Goal: Task Accomplishment & Management: Complete application form

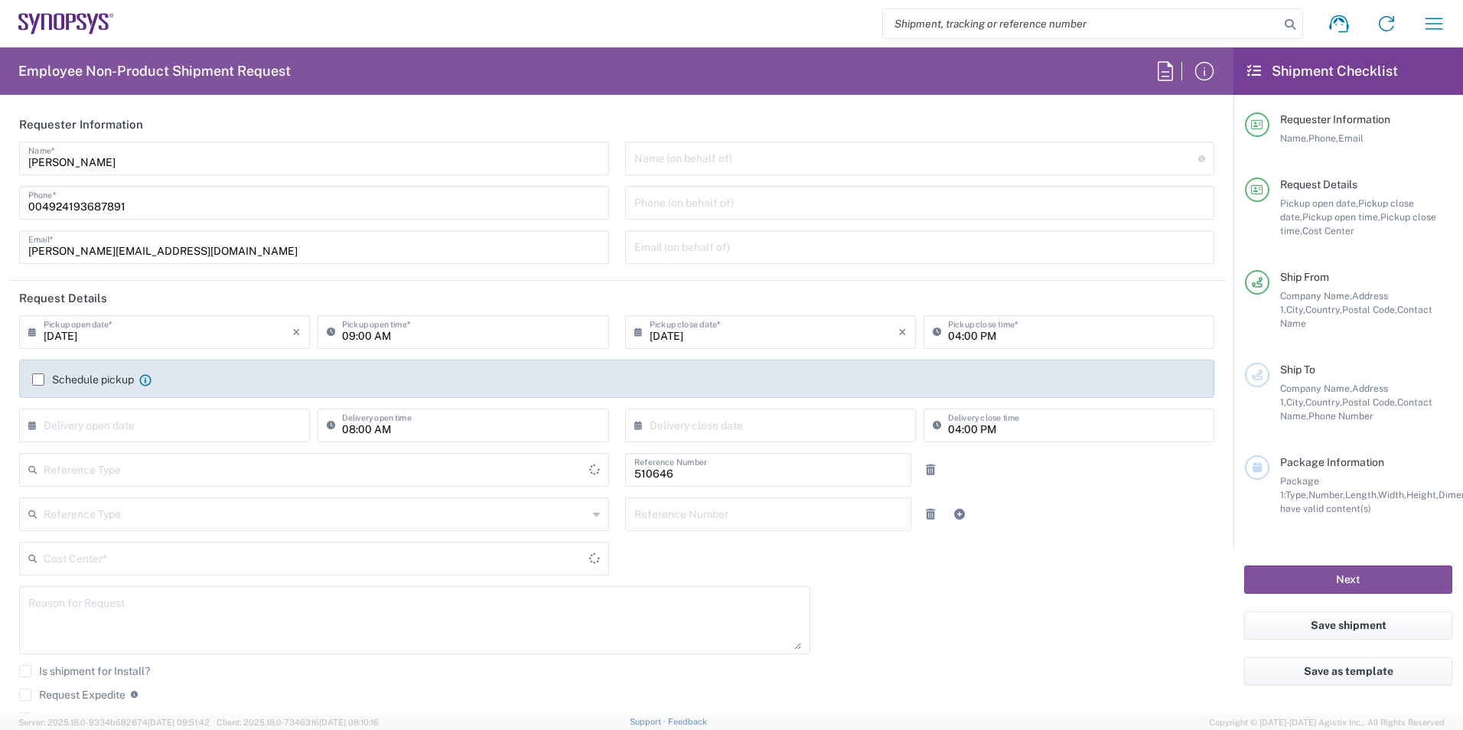
type input "Delivered at Place"
type input "DE01, SDG, SSW, PM 510646"
type input "[GEOGRAPHIC_DATA]"
type input "Department"
type input "[GEOGRAPHIC_DATA]"
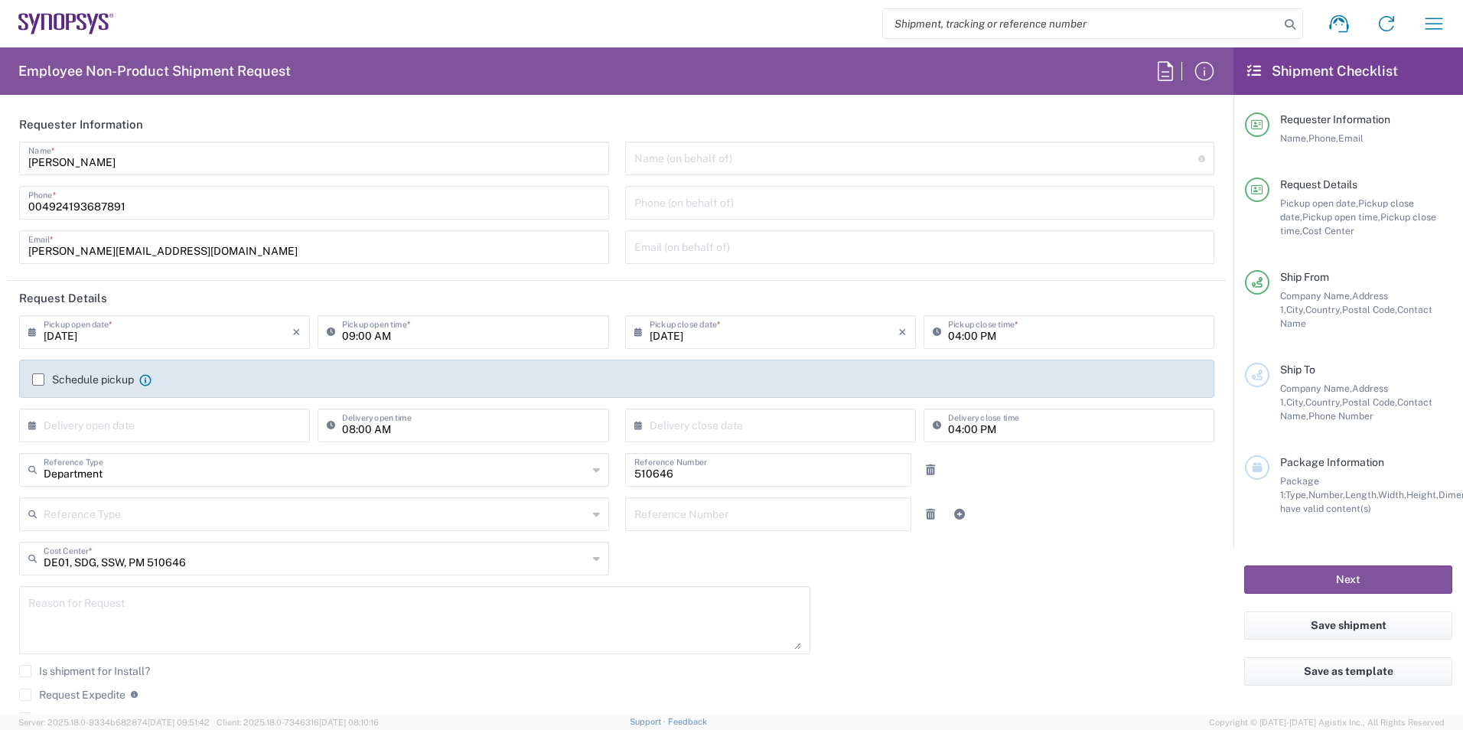
type input "[GEOGRAPHIC_DATA] DE04"
click at [342, 333] on input "09:00 AM" at bounding box center [470, 331] width 257 height 27
type input "10:00 AM"
click at [948, 338] on input "04:00 PM" at bounding box center [1076, 331] width 257 height 27
type input "01:00 PM"
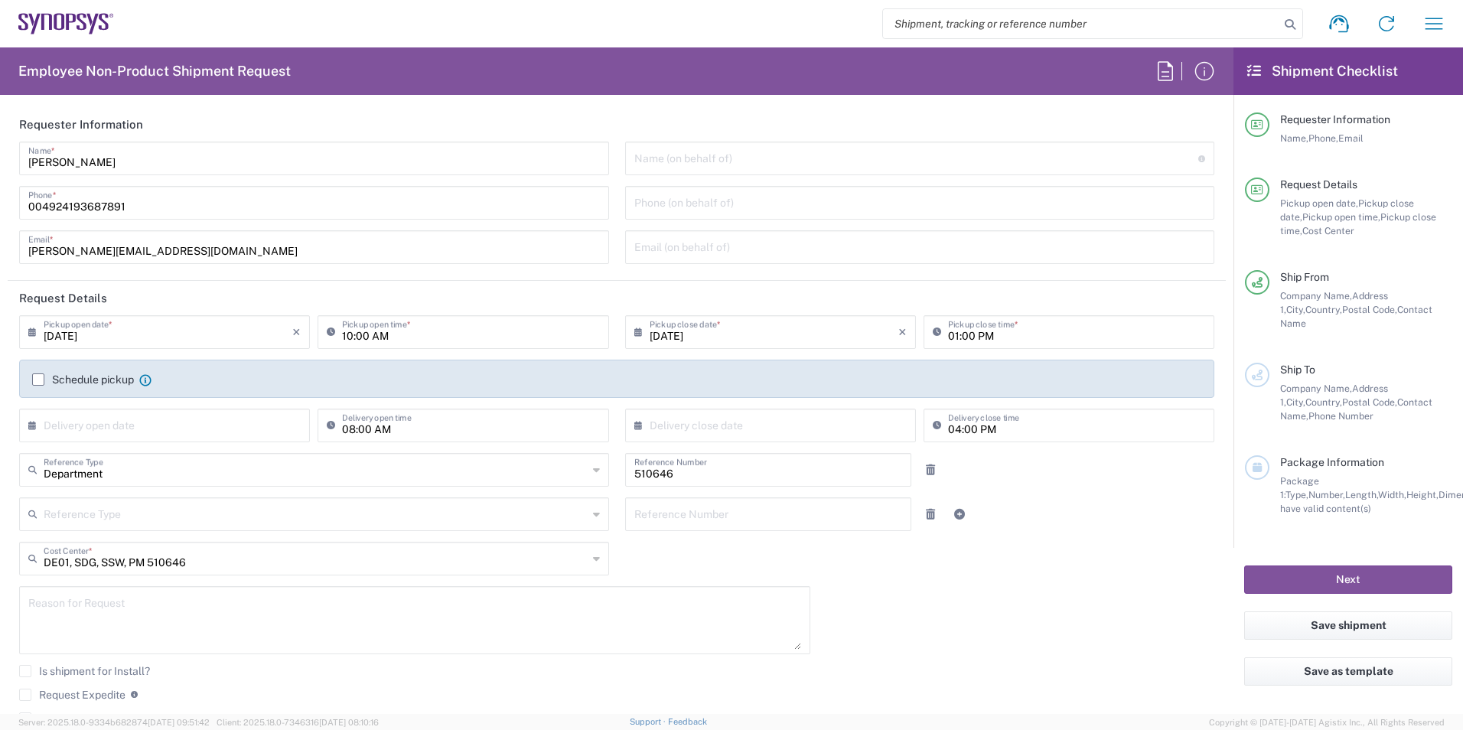
click at [39, 373] on label "Schedule pickup" at bounding box center [83, 379] width 102 height 12
click at [38, 380] on input "Schedule pickup" at bounding box center [38, 380] width 0 height 0
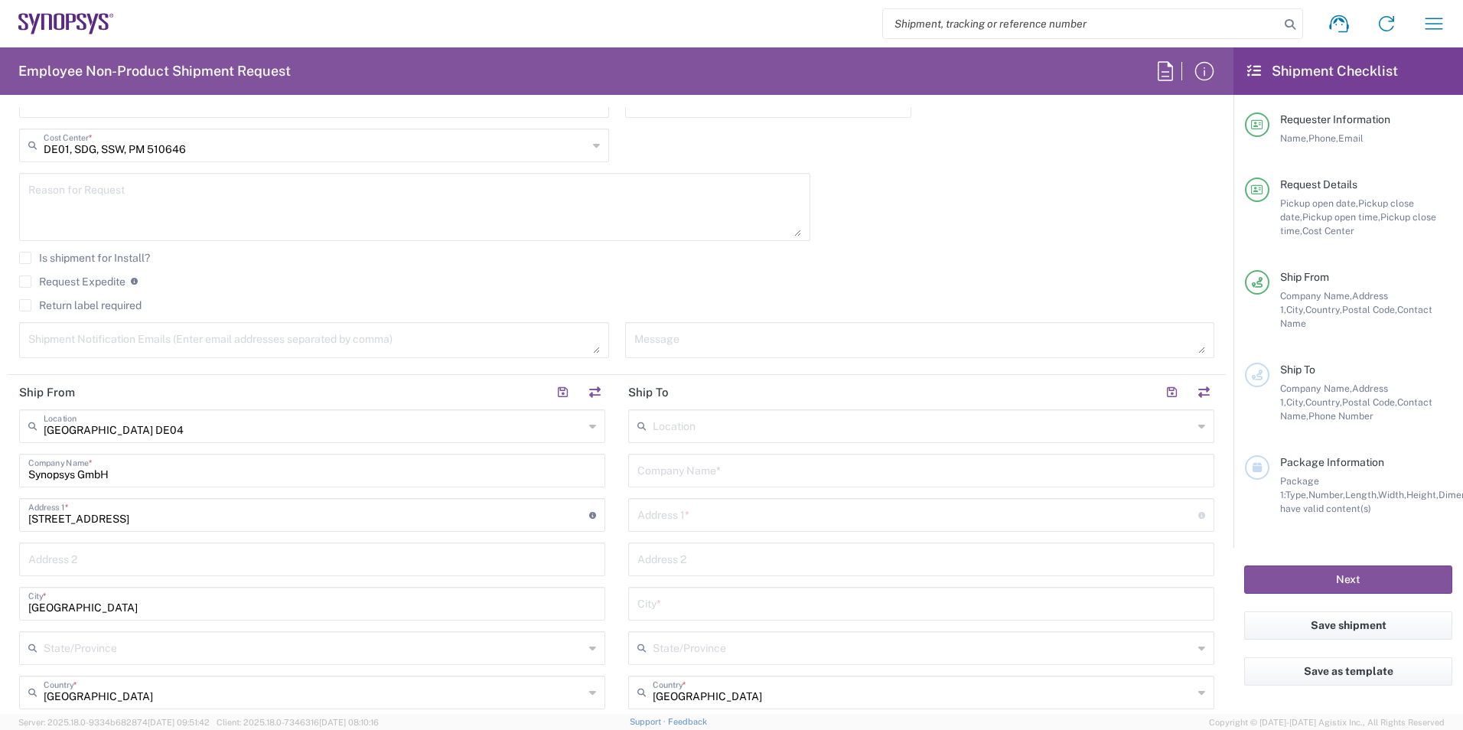
scroll to position [459, 0]
click at [728, 474] on input "text" at bounding box center [921, 468] width 568 height 27
drag, startPoint x: 784, startPoint y: 465, endPoint x: 749, endPoint y: 466, distance: 35.2
click at [749, 466] on input "[PERSON_NAME] und Partner gmbH" at bounding box center [921, 468] width 568 height 27
type input "[PERSON_NAME] und Partner GmbH"
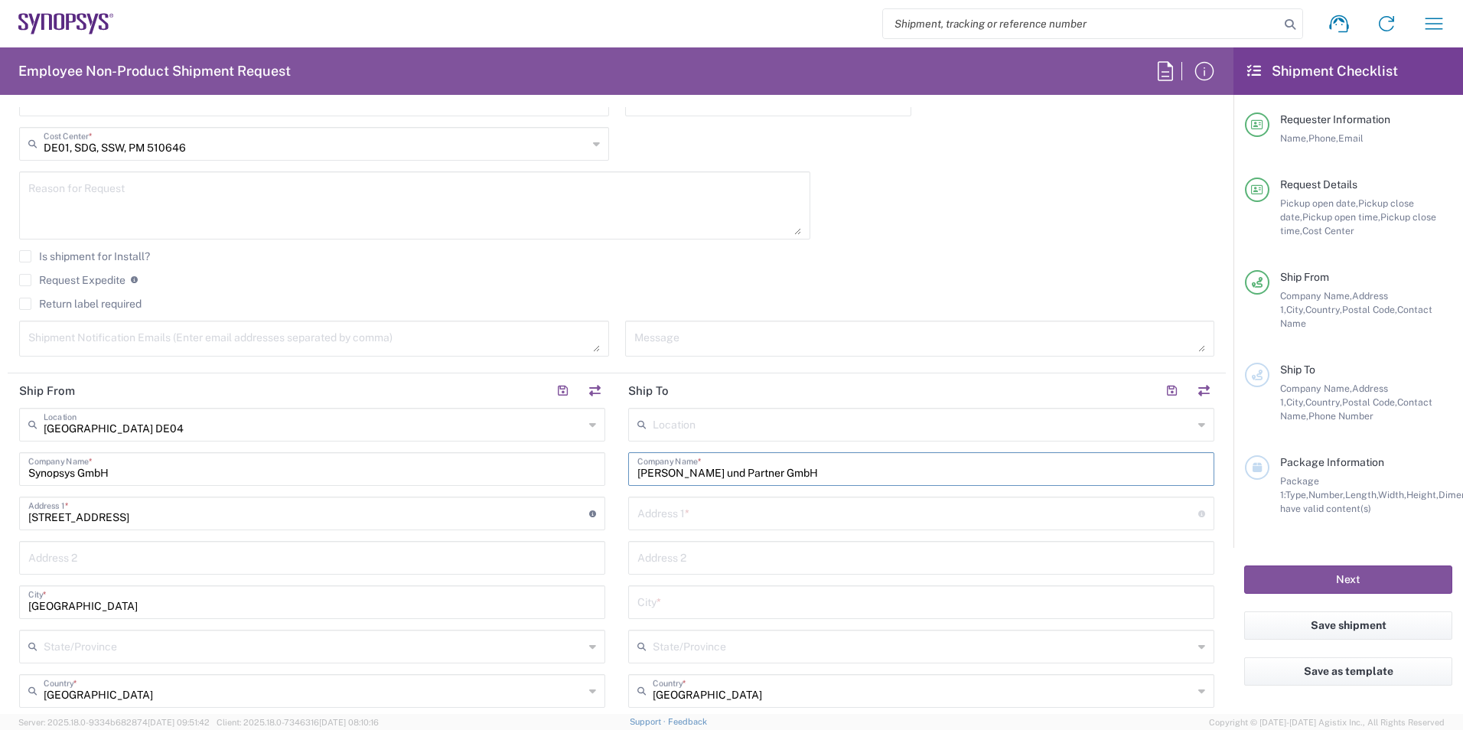
click at [713, 517] on input "text" at bounding box center [917, 512] width 561 height 27
type input "[STREET_ADDRESS]"
click at [680, 596] on input "text" at bounding box center [921, 601] width 568 height 27
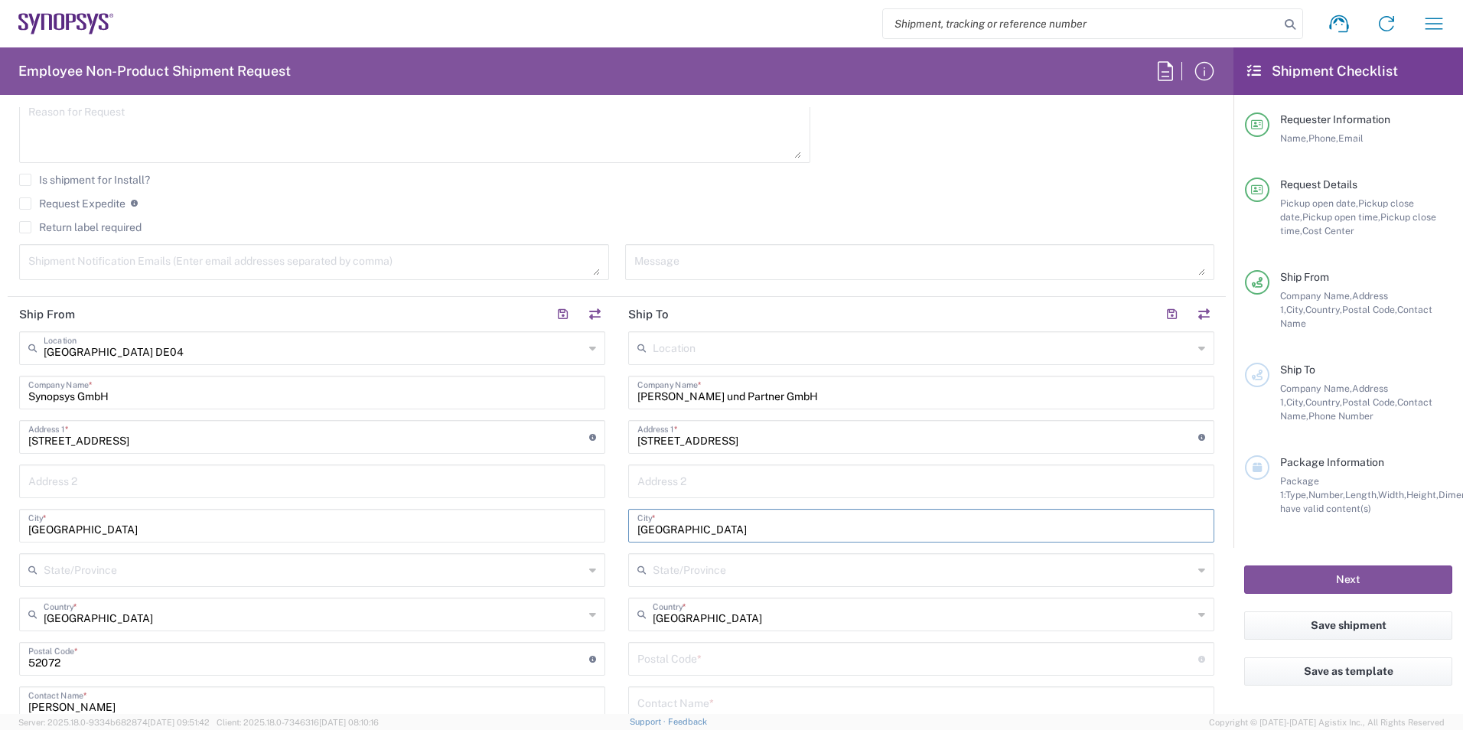
type input "[GEOGRAPHIC_DATA]"
click at [666, 657] on input "undefined" at bounding box center [917, 657] width 561 height 27
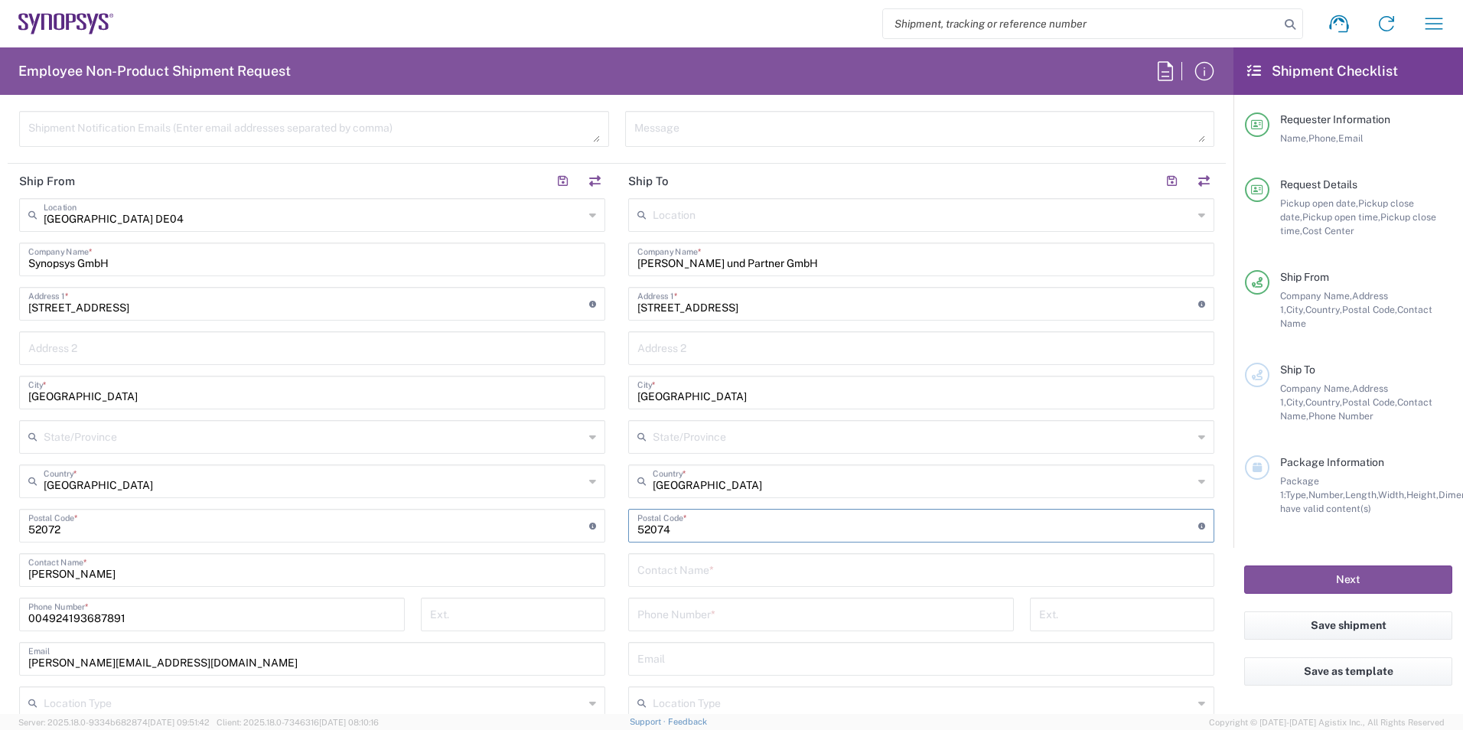
scroll to position [689, 0]
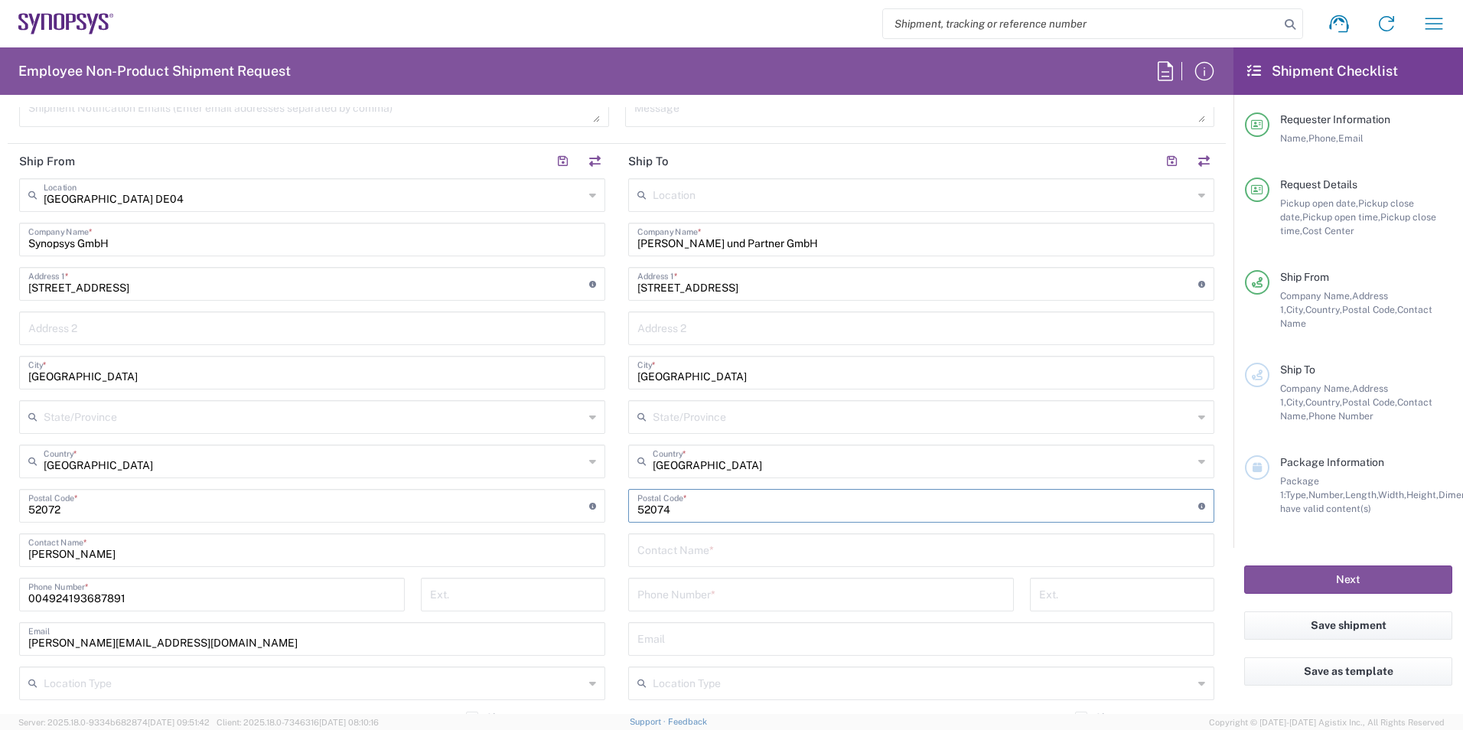
type input "52074"
click at [732, 554] on input "text" at bounding box center [921, 549] width 568 height 27
click at [667, 548] on input "text" at bounding box center [921, 549] width 568 height 27
click at [660, 552] on input "Frau [PERSON_NAME]" at bounding box center [921, 549] width 568 height 27
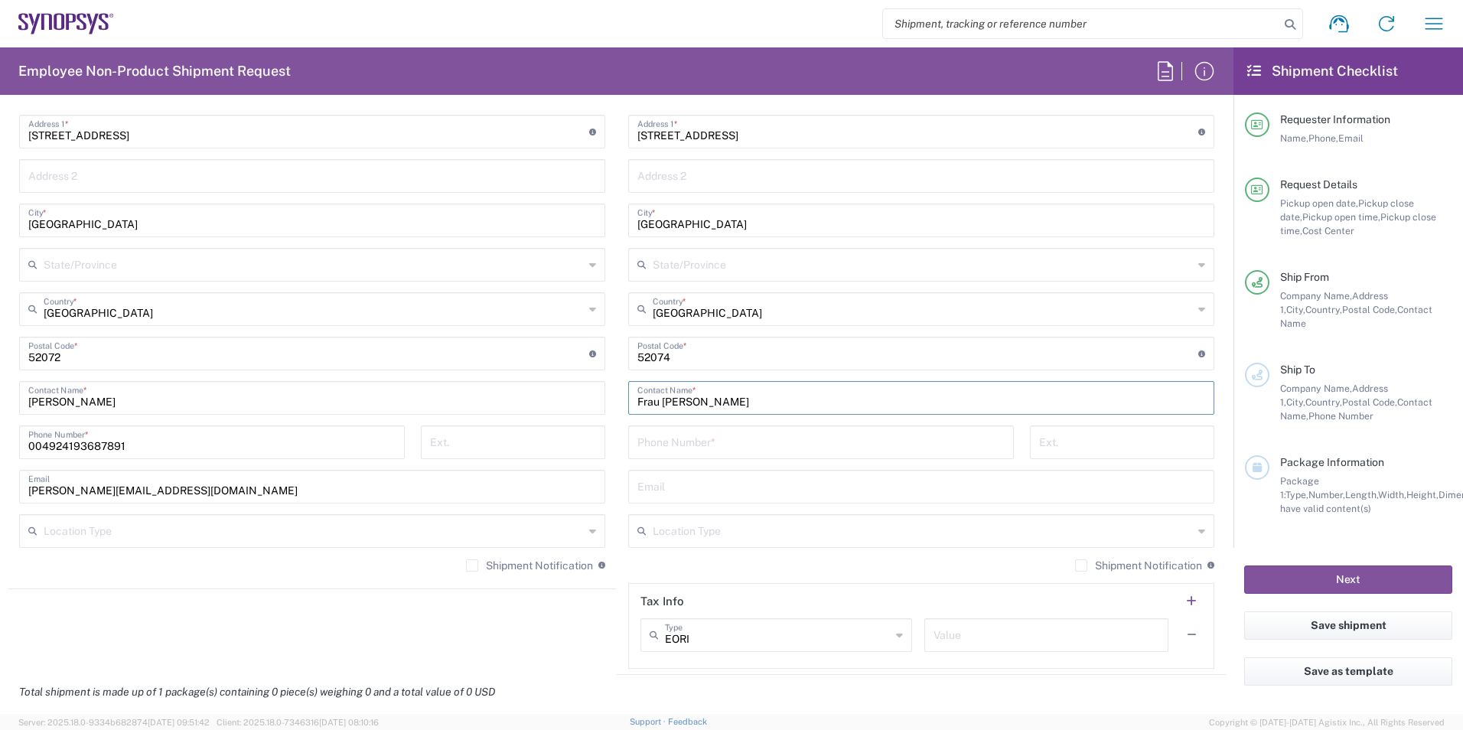
scroll to position [842, 0]
type input "Frau [PERSON_NAME]"
click at [742, 440] on input "tel" at bounding box center [820, 440] width 367 height 27
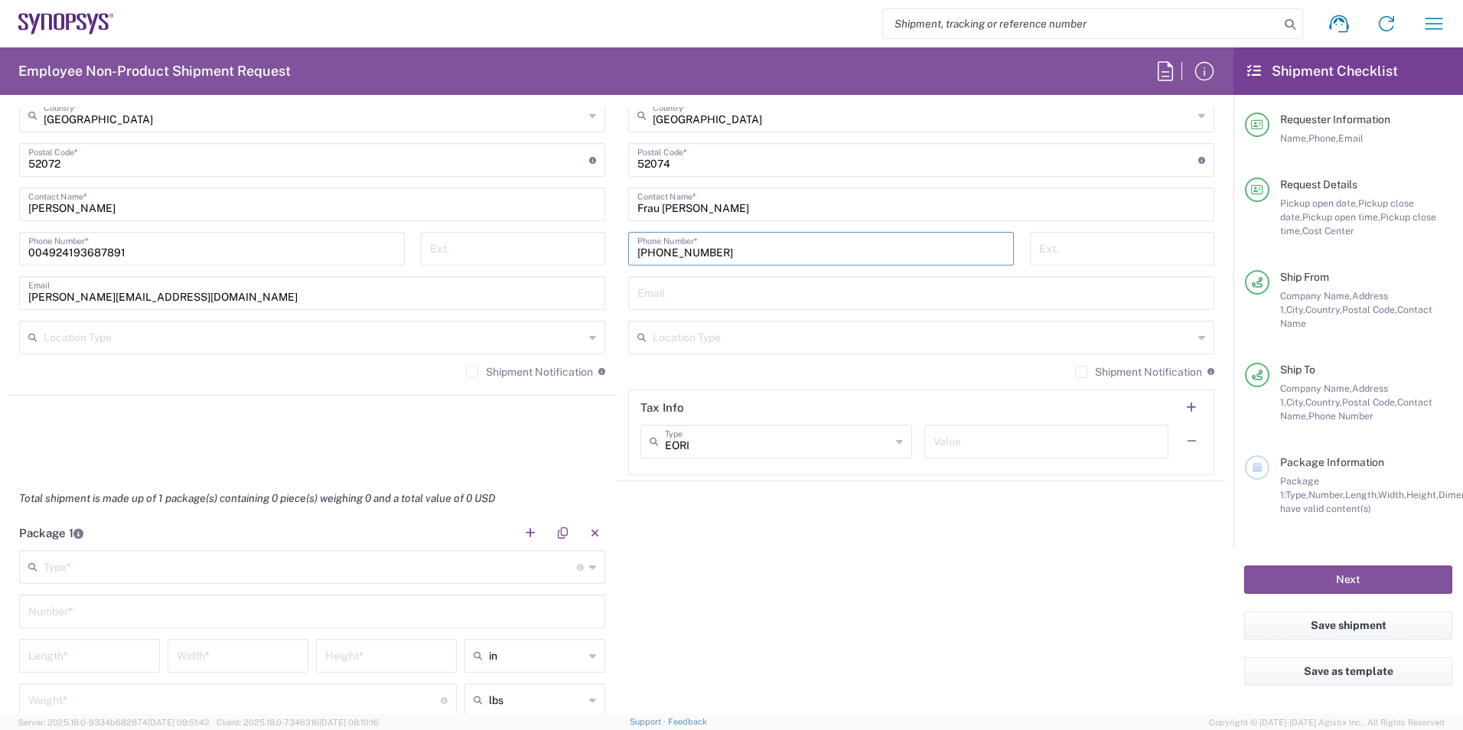
scroll to position [1148, 0]
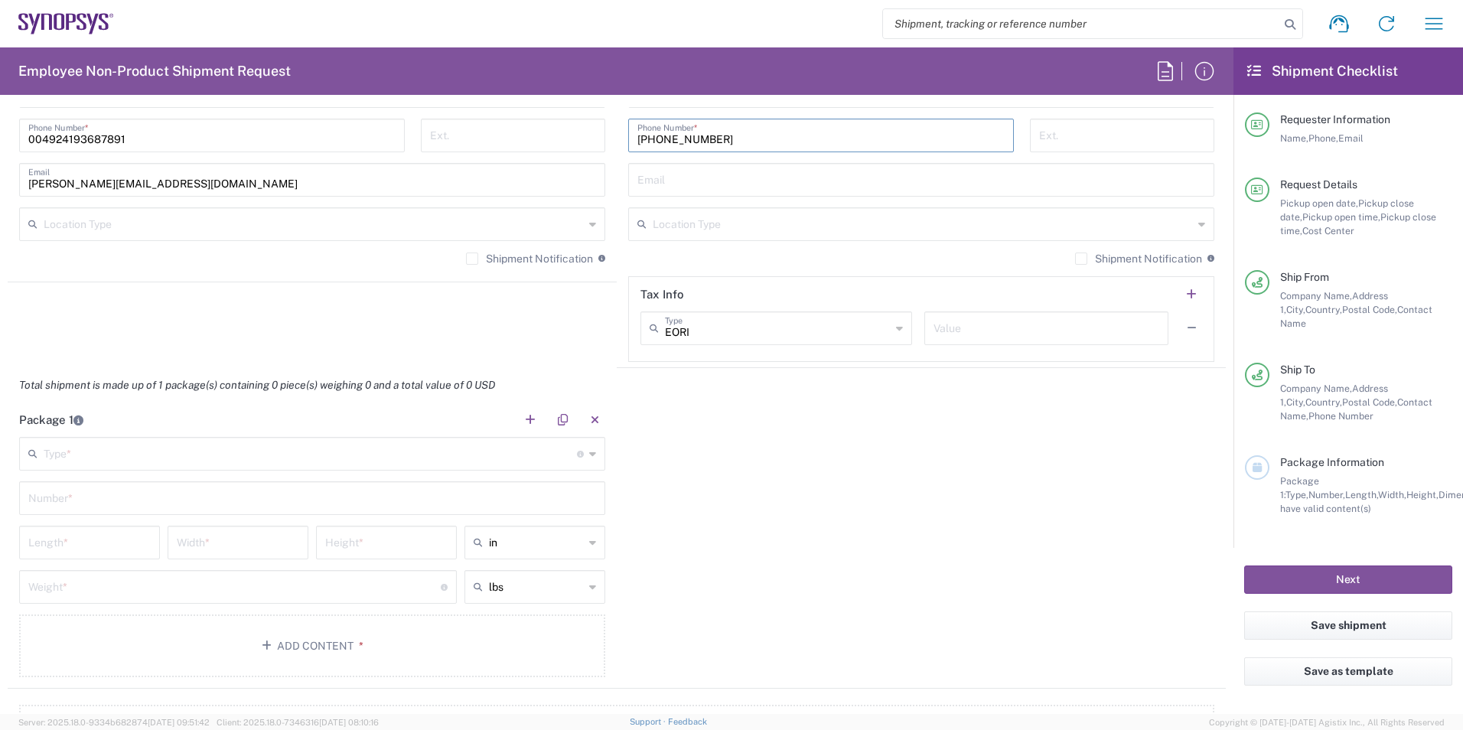
type input "[PHONE_NUMBER]"
click at [487, 458] on input "text" at bounding box center [310, 452] width 533 height 27
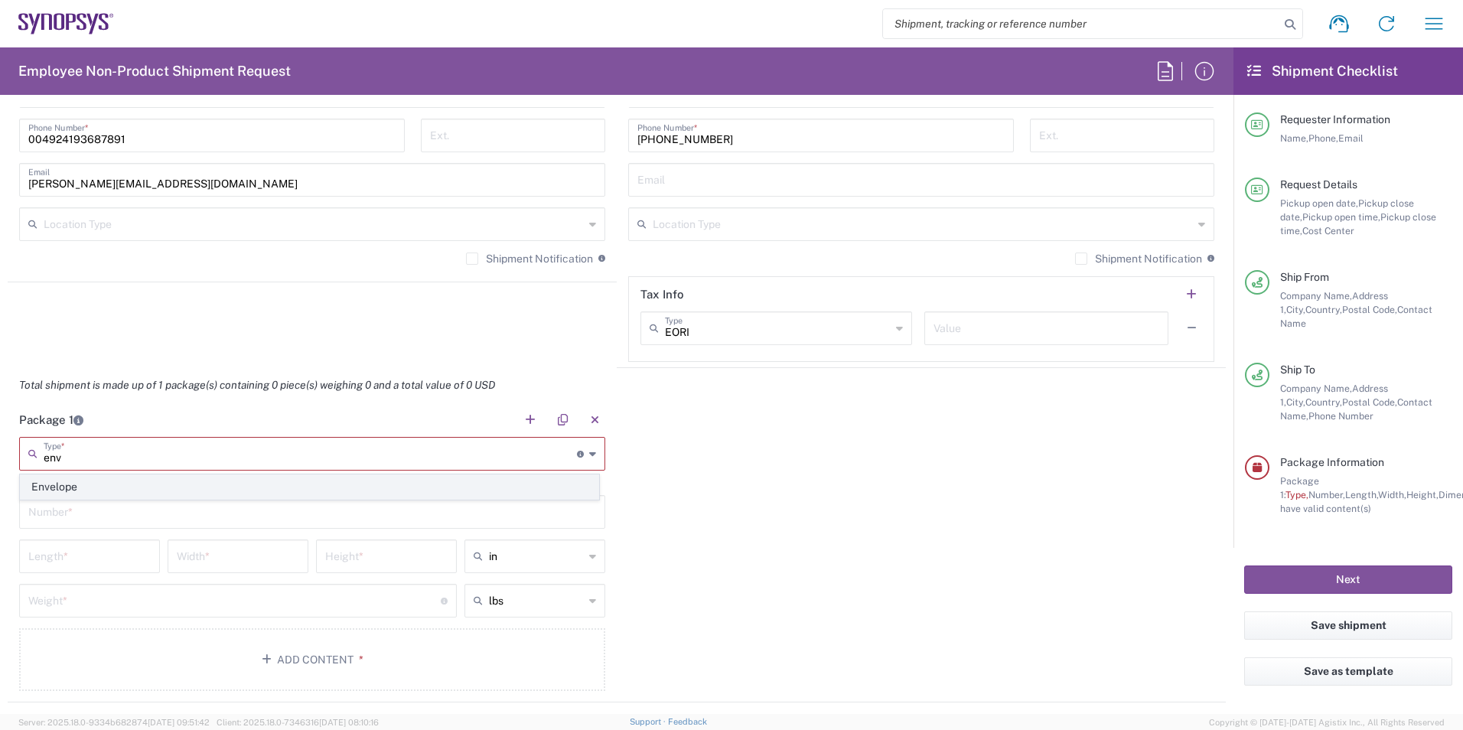
click at [106, 478] on span "Envelope" at bounding box center [310, 487] width 578 height 24
type input "Envelope"
type input "1"
type input "9.5"
type input "12.5"
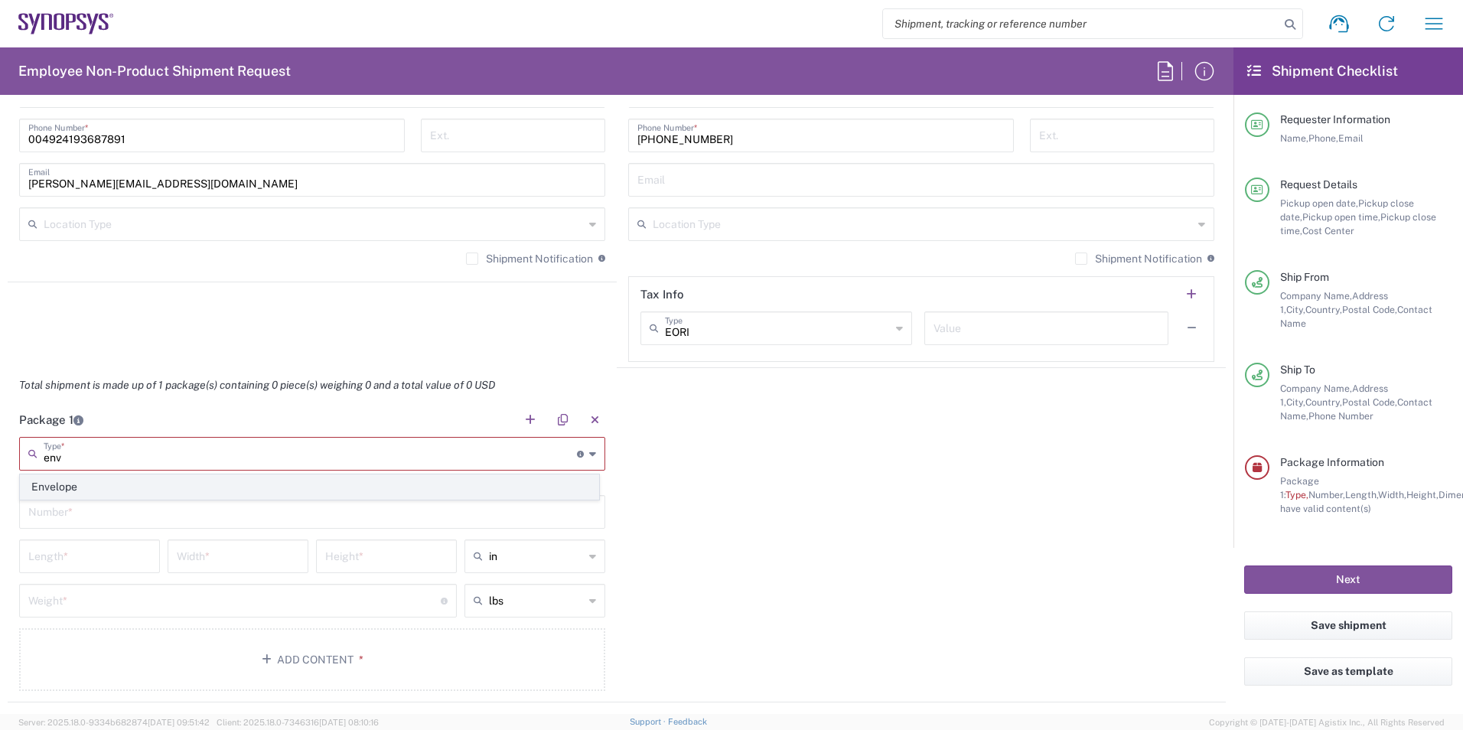
type input "0.25"
type input "1"
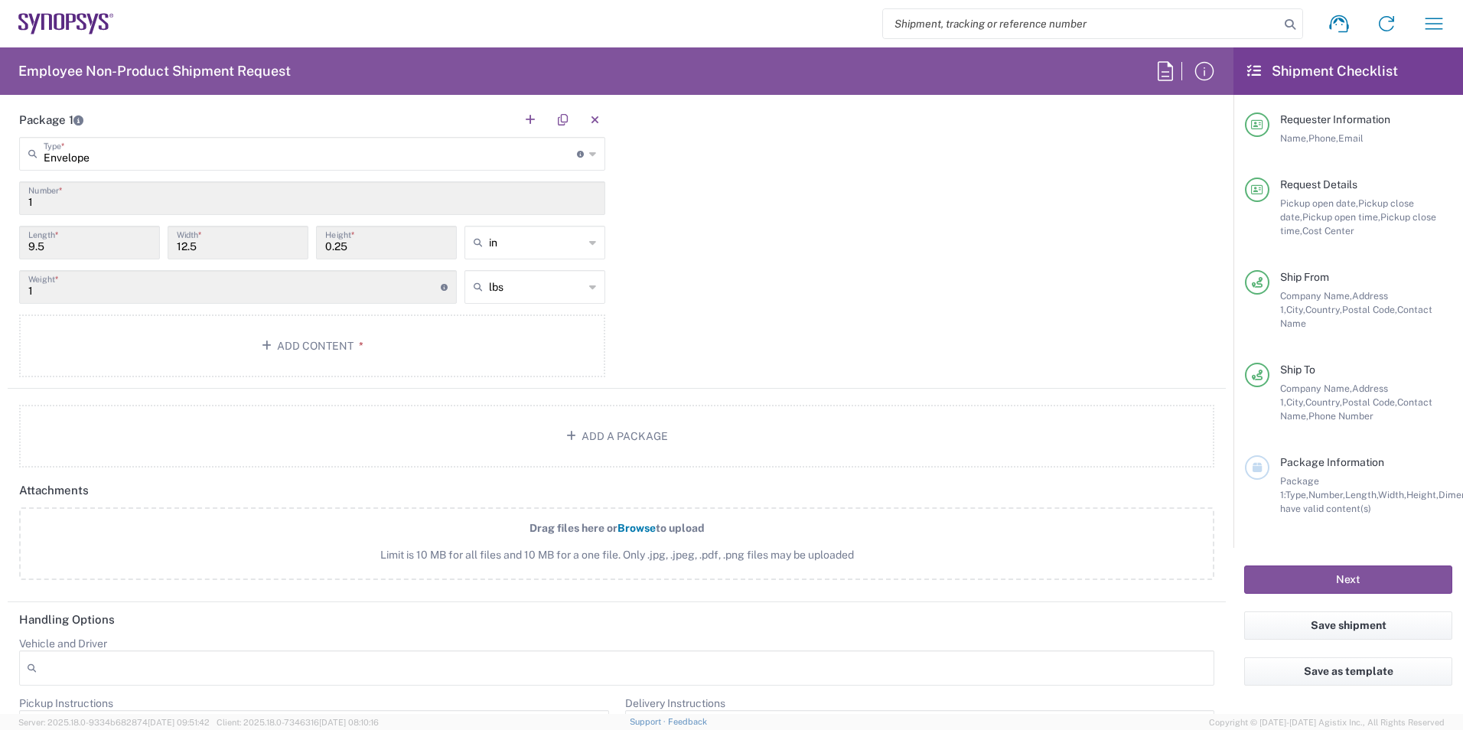
scroll to position [1454, 0]
click at [305, 348] on button "Add Content *" at bounding box center [312, 339] width 586 height 63
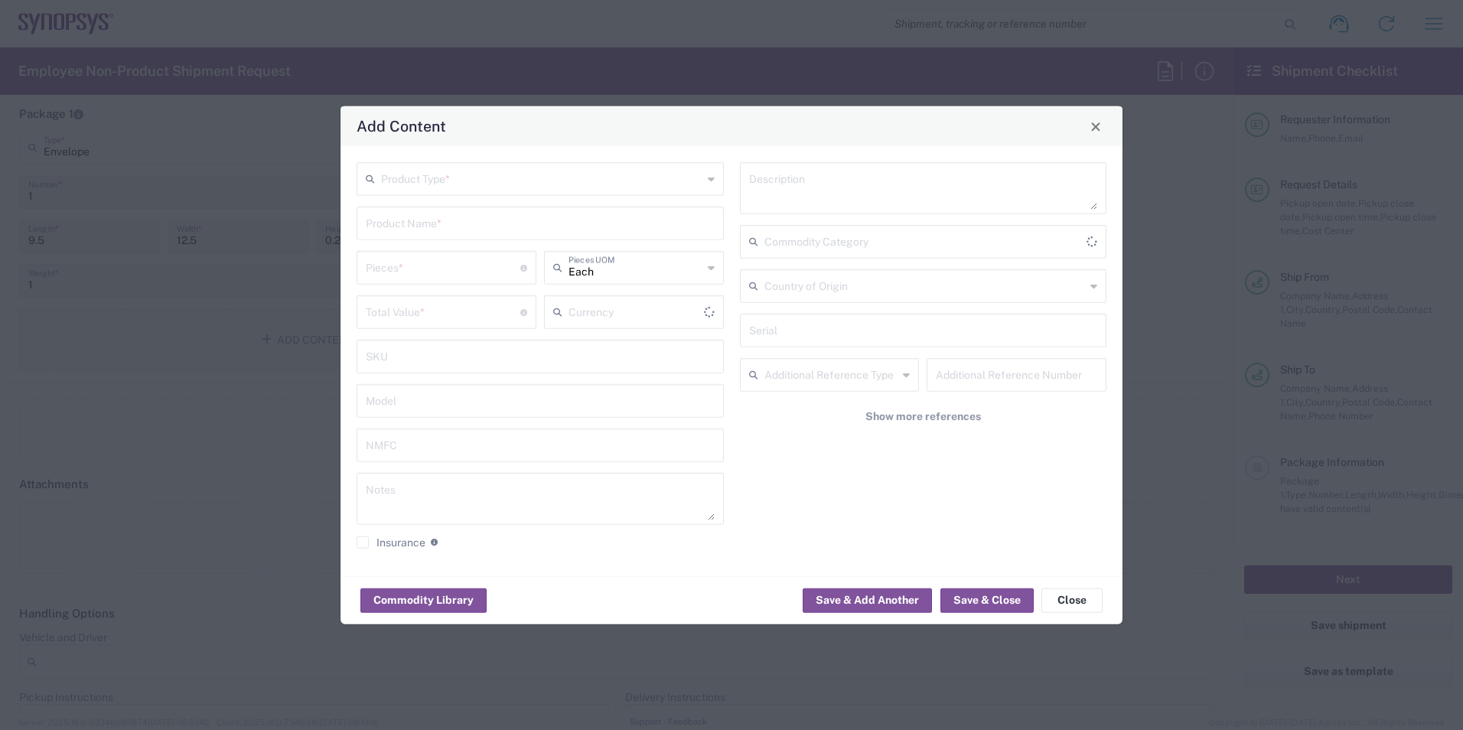
type input "US Dollar"
click at [495, 180] on input "text" at bounding box center [541, 178] width 321 height 27
click at [458, 215] on span "Documents" at bounding box center [540, 213] width 364 height 24
type input "Documents"
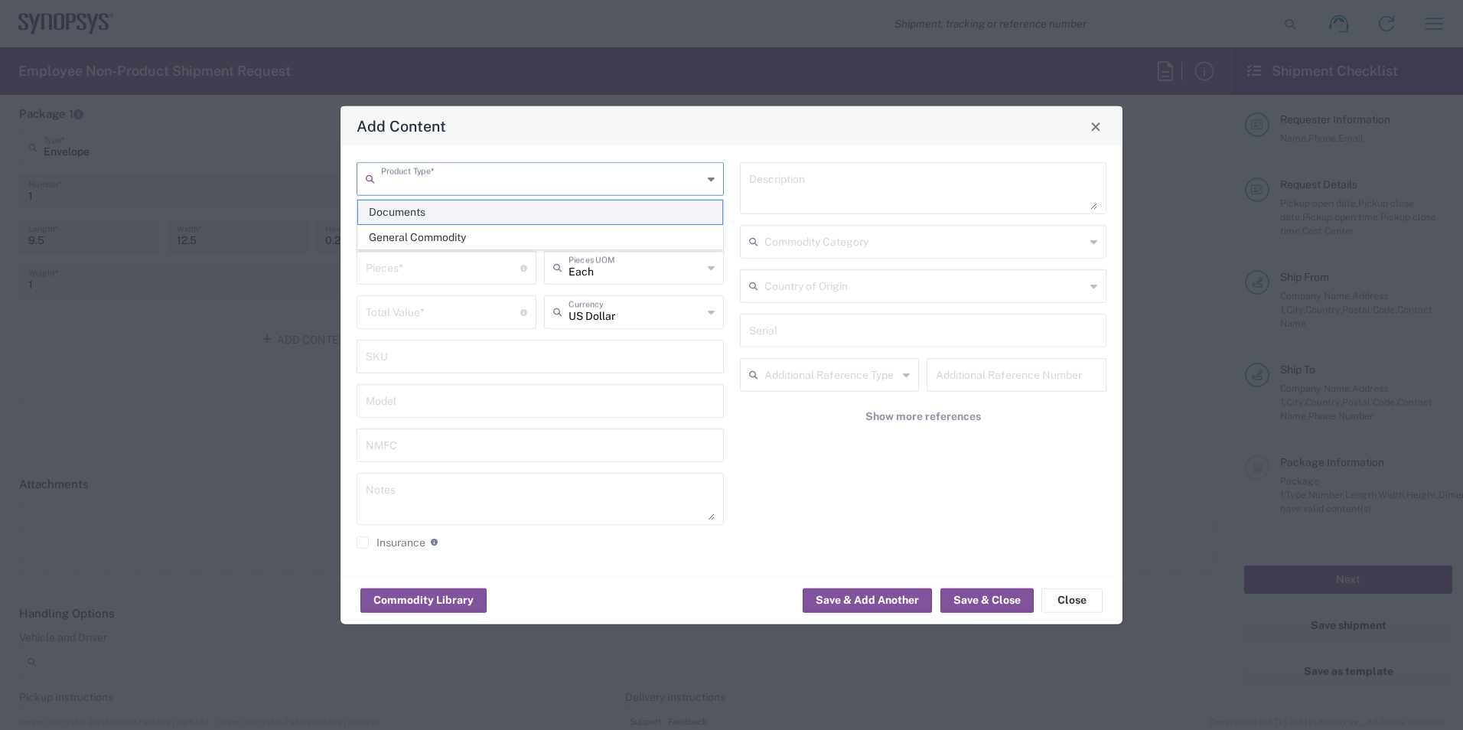
type input "1"
type textarea "Documents"
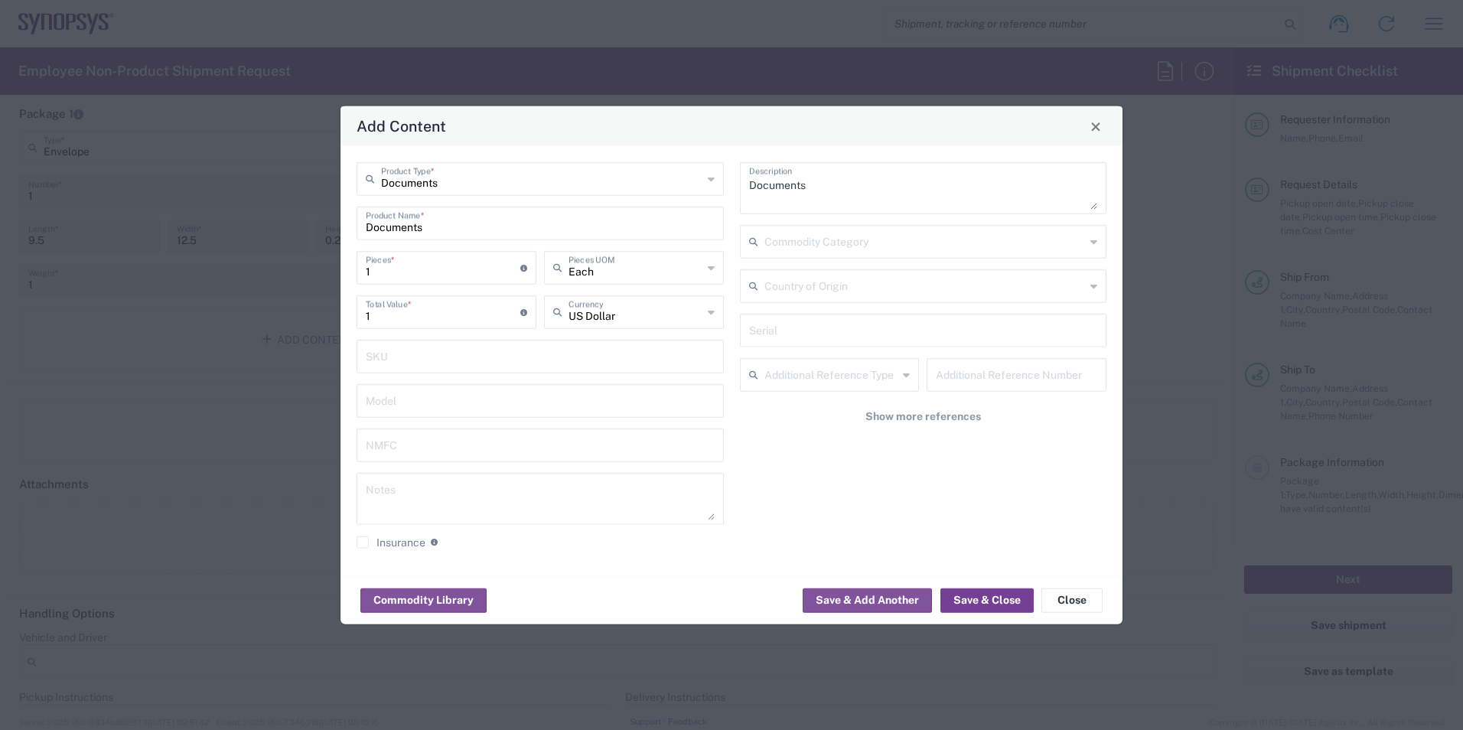
click at [984, 599] on button "Save & Close" at bounding box center [987, 600] width 93 height 24
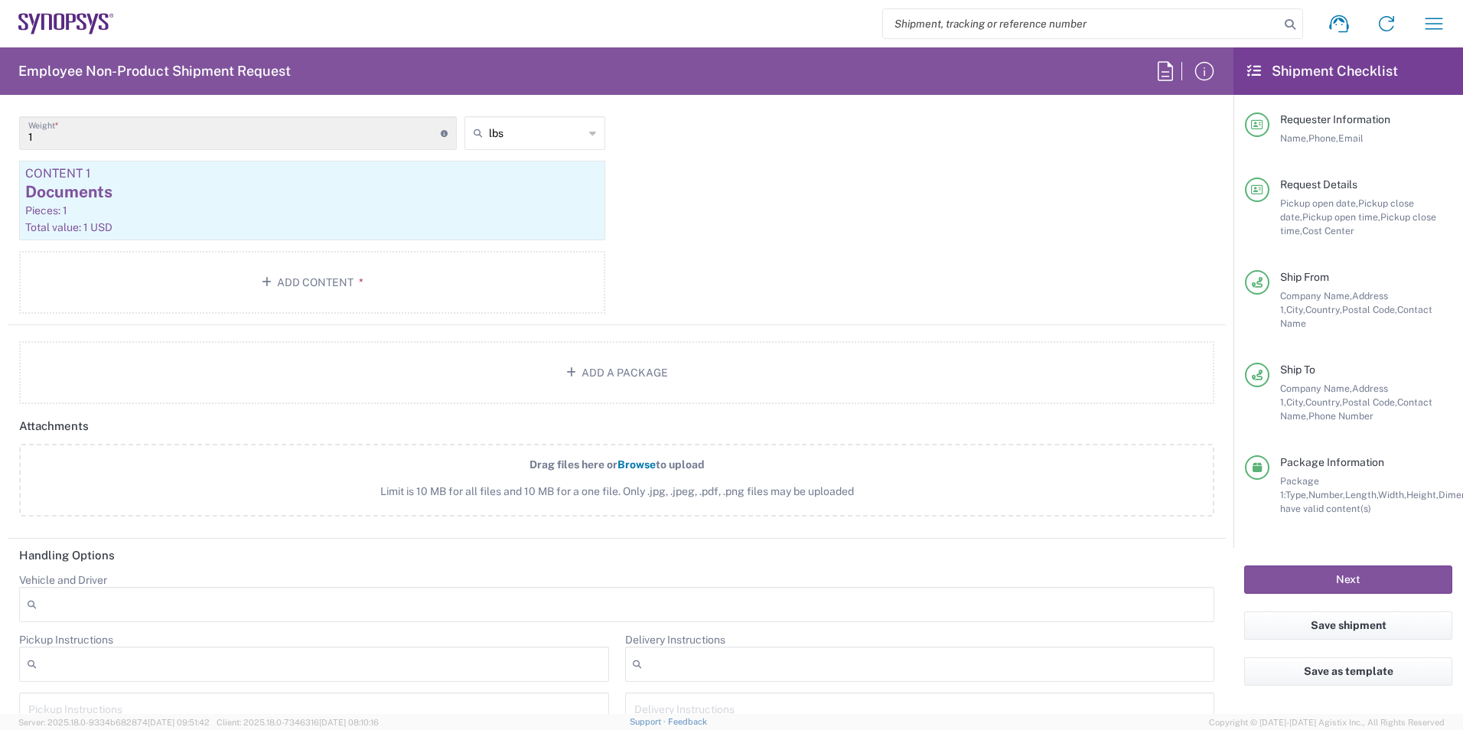
scroll to position [1607, 0]
click at [1300, 572] on button "Next" at bounding box center [1348, 580] width 208 height 28
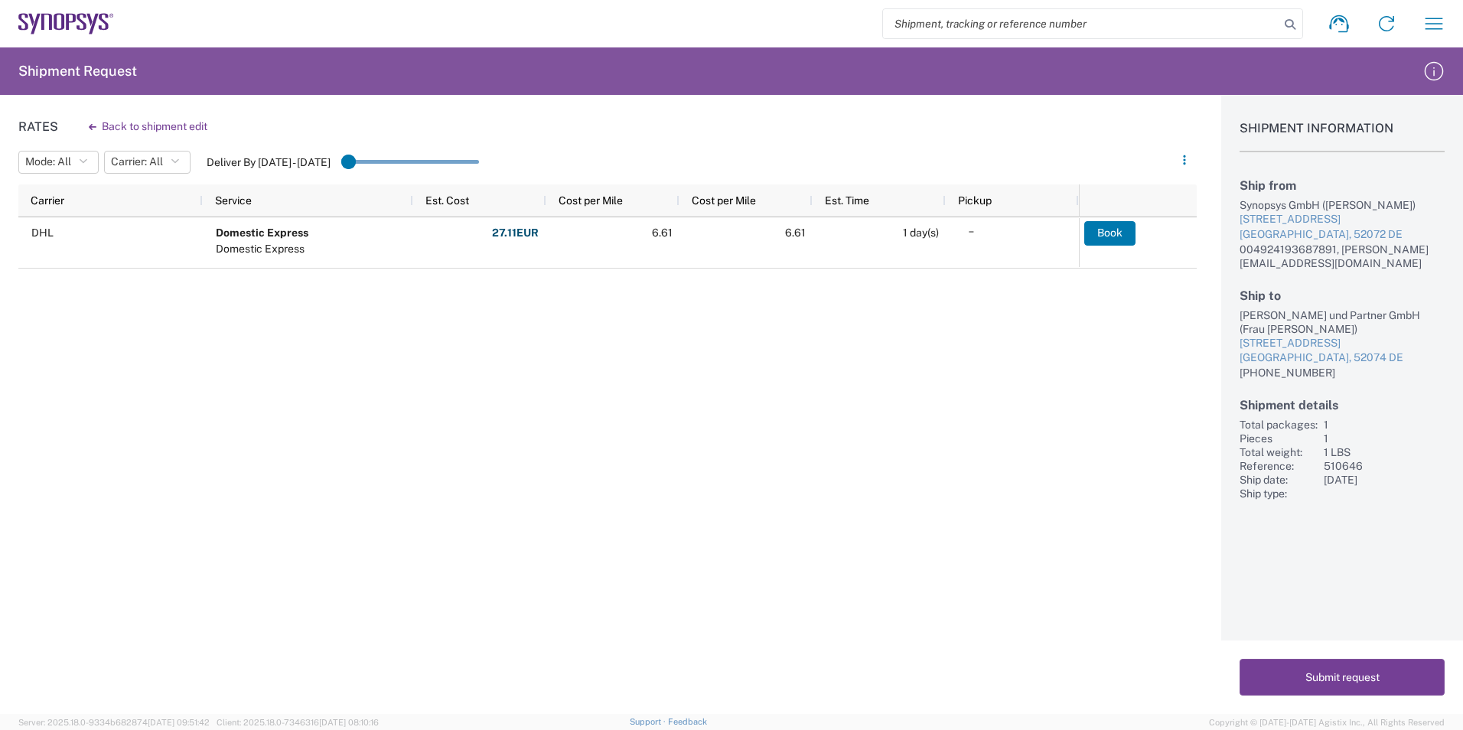
click at [1308, 675] on button "Submit request" at bounding box center [1342, 677] width 205 height 37
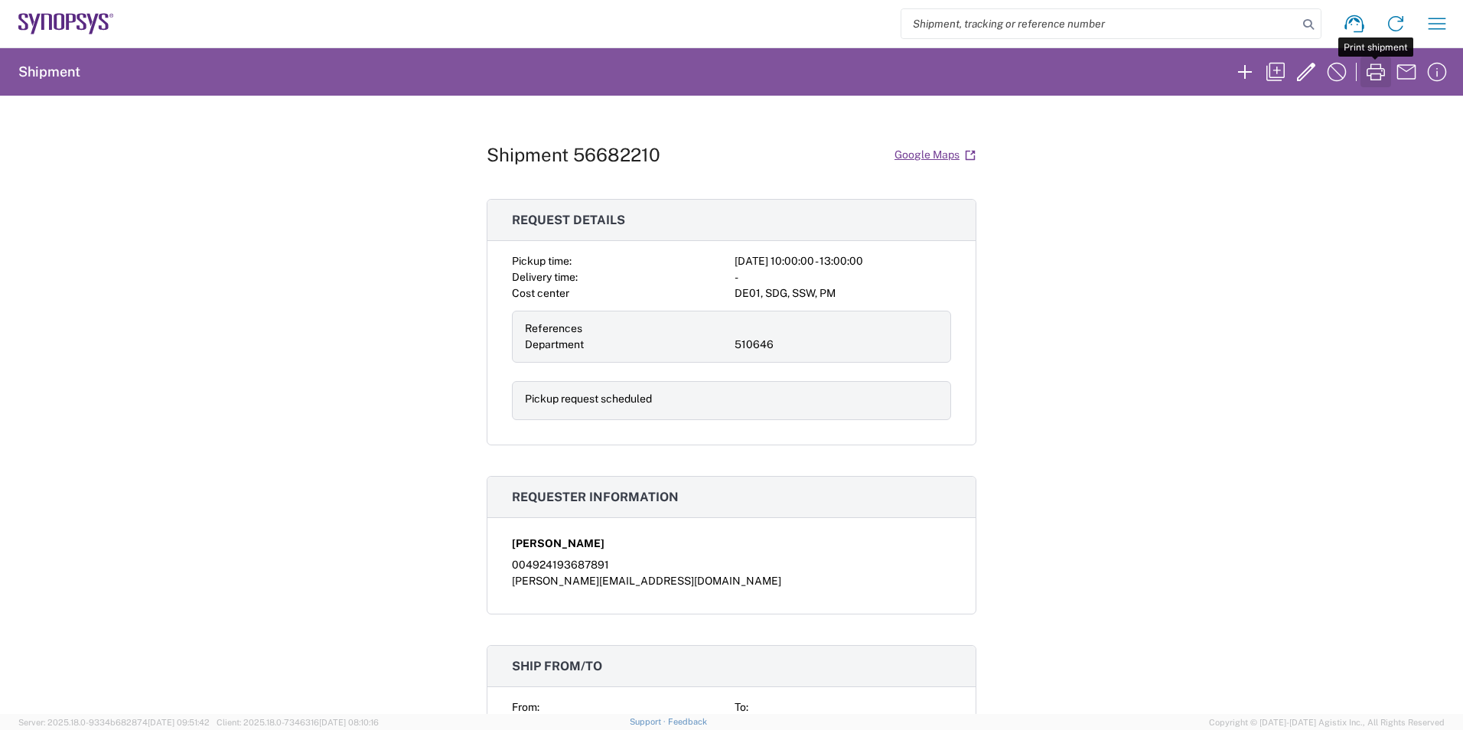
click at [1379, 73] on icon "button" at bounding box center [1376, 72] width 24 height 24
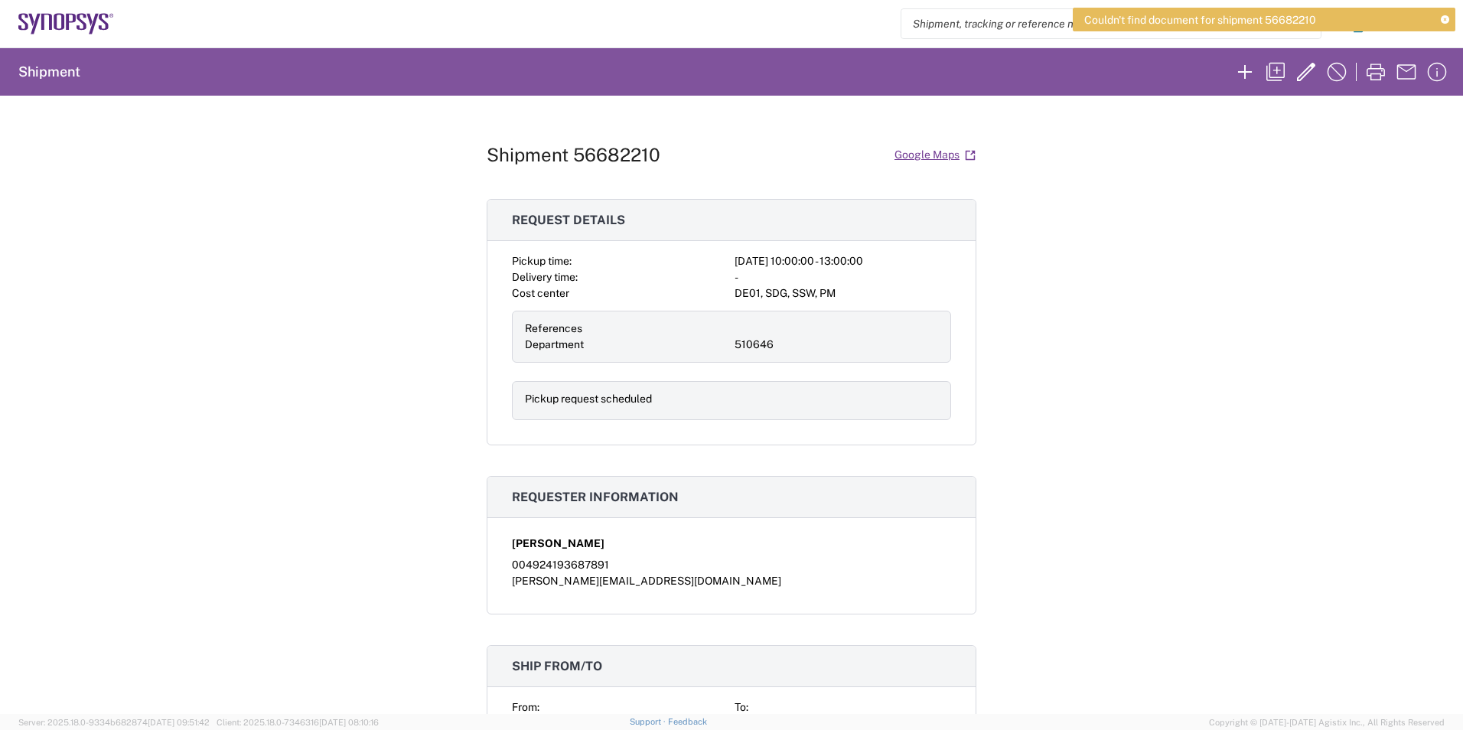
click at [51, 75] on h2 "Shipment" at bounding box center [49, 72] width 62 height 18
click at [1303, 70] on icon "button" at bounding box center [1306, 72] width 24 height 24
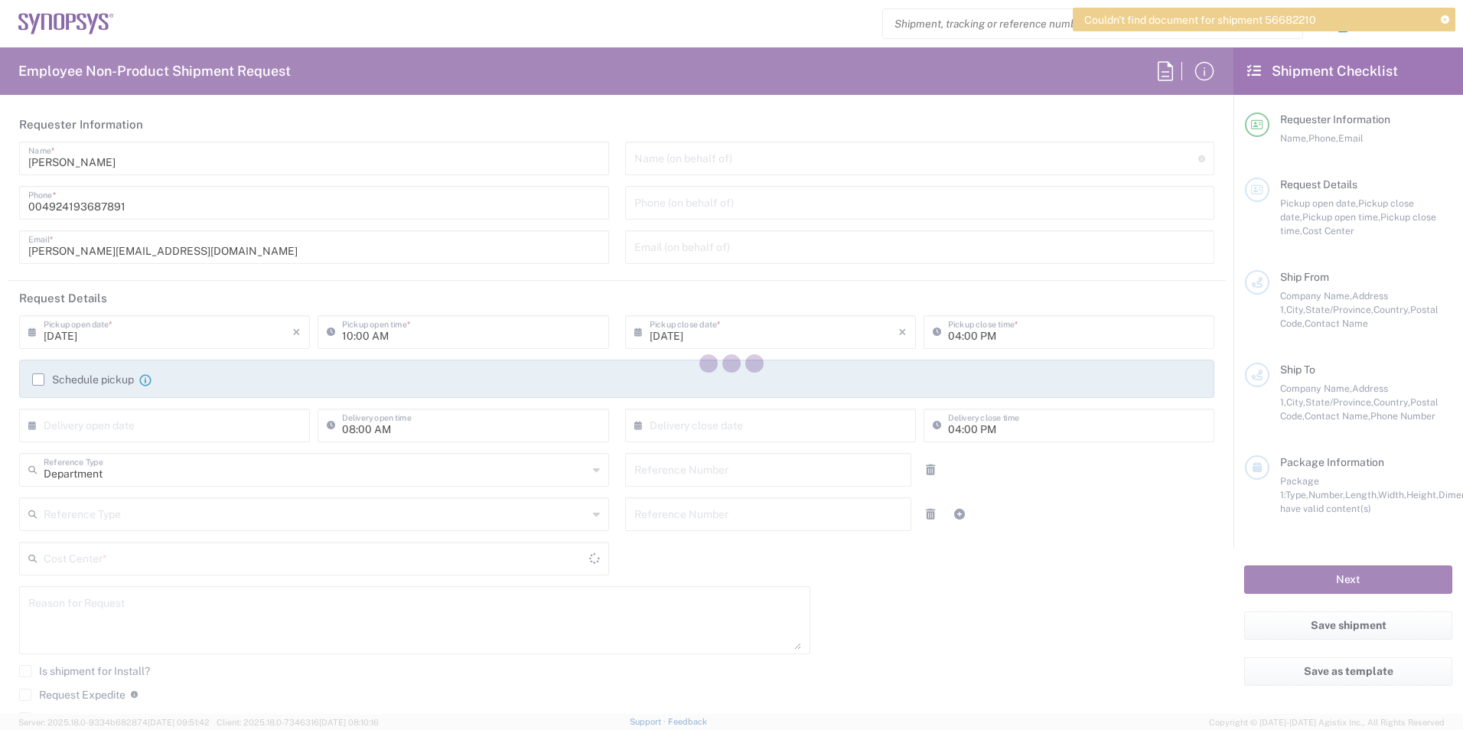
type input "01:00 PM"
type input "510646"
type textarea "[PERSON_NAME][EMAIL_ADDRESS][DOMAIN_NAME]"
type input "[GEOGRAPHIC_DATA] DE04"
type input "Synopsys GmbH"
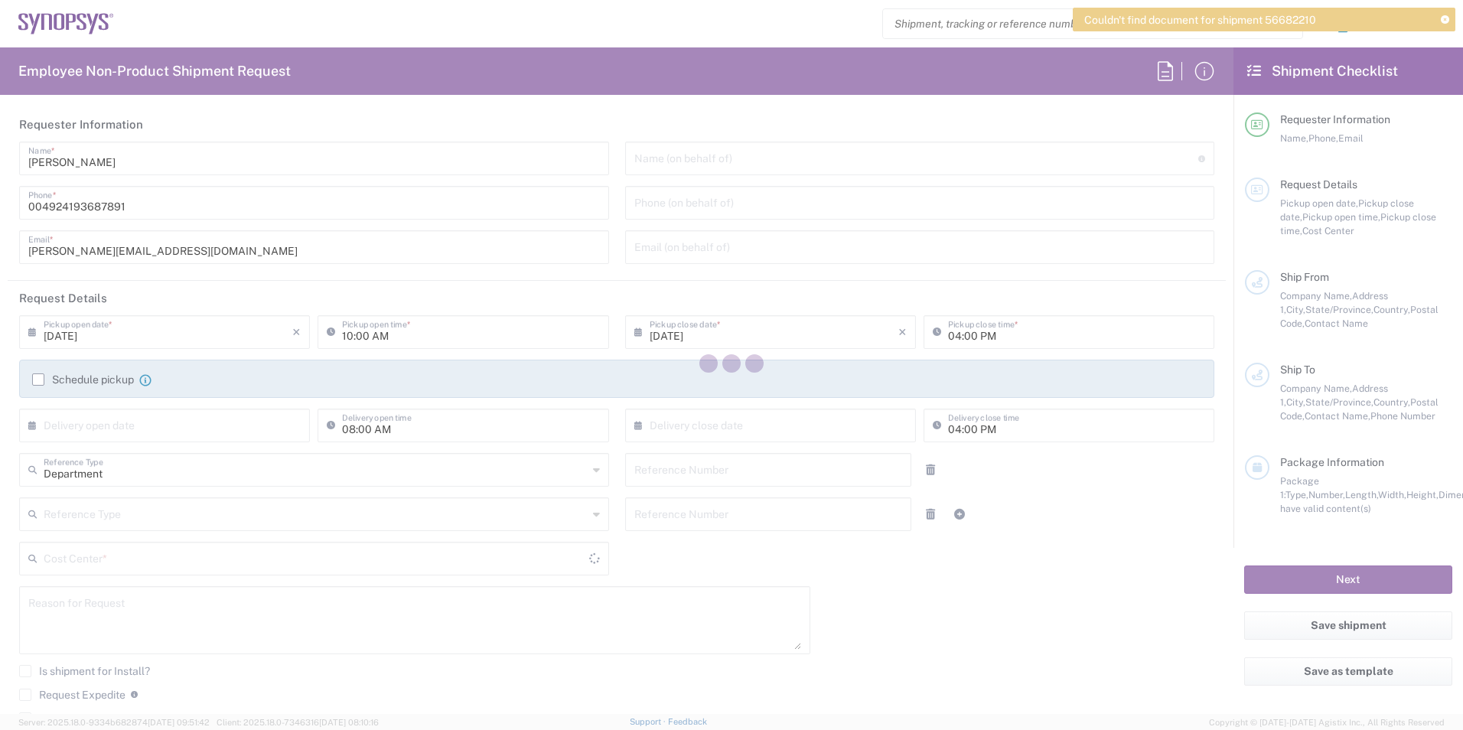
type input "[STREET_ADDRESS]"
type input "[GEOGRAPHIC_DATA]"
type input "52072"
type input "[PERSON_NAME]"
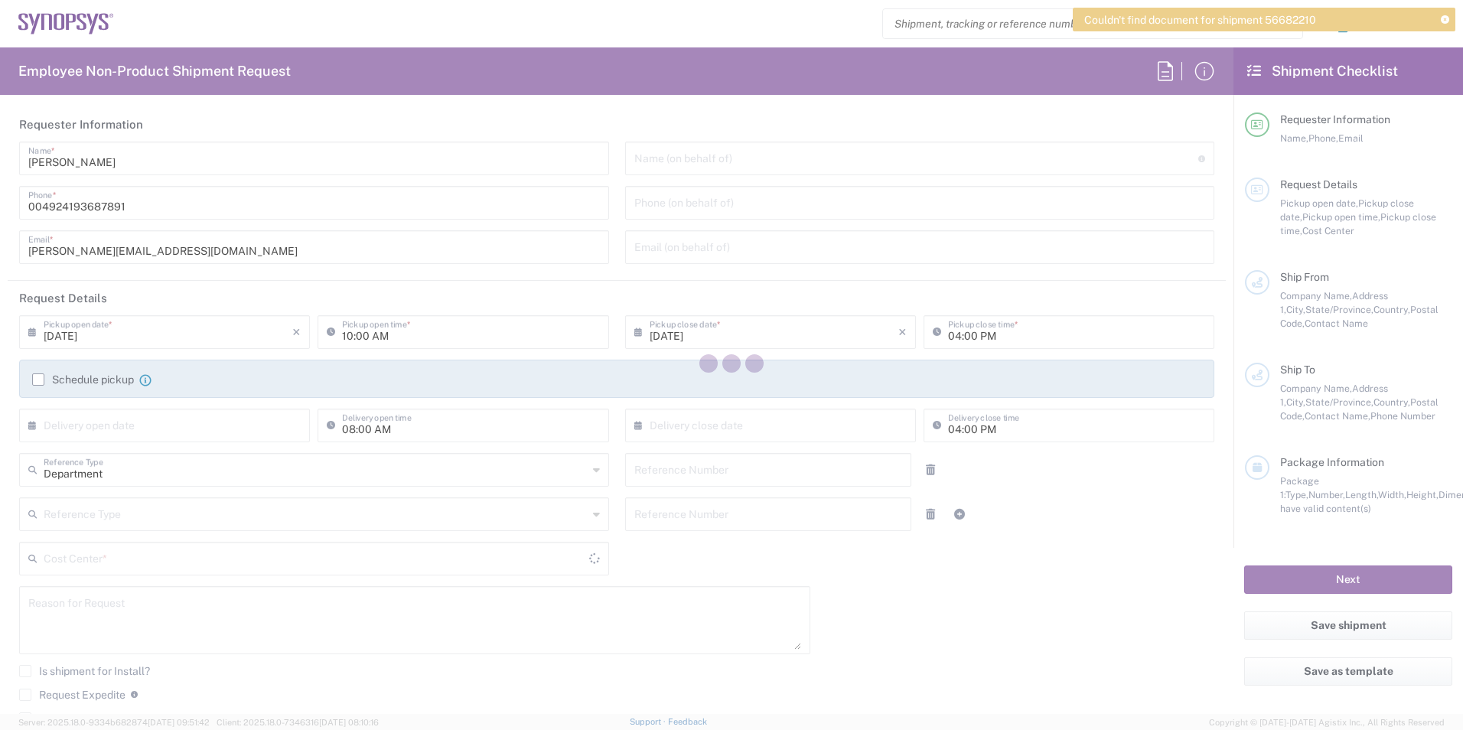
type input "004924193687891"
type input "[PERSON_NAME][EMAIL_ADDRESS][DOMAIN_NAME]"
type input "[PERSON_NAME] und Partner GmbH"
type input "[STREET_ADDRESS]"
type input "[GEOGRAPHIC_DATA]"
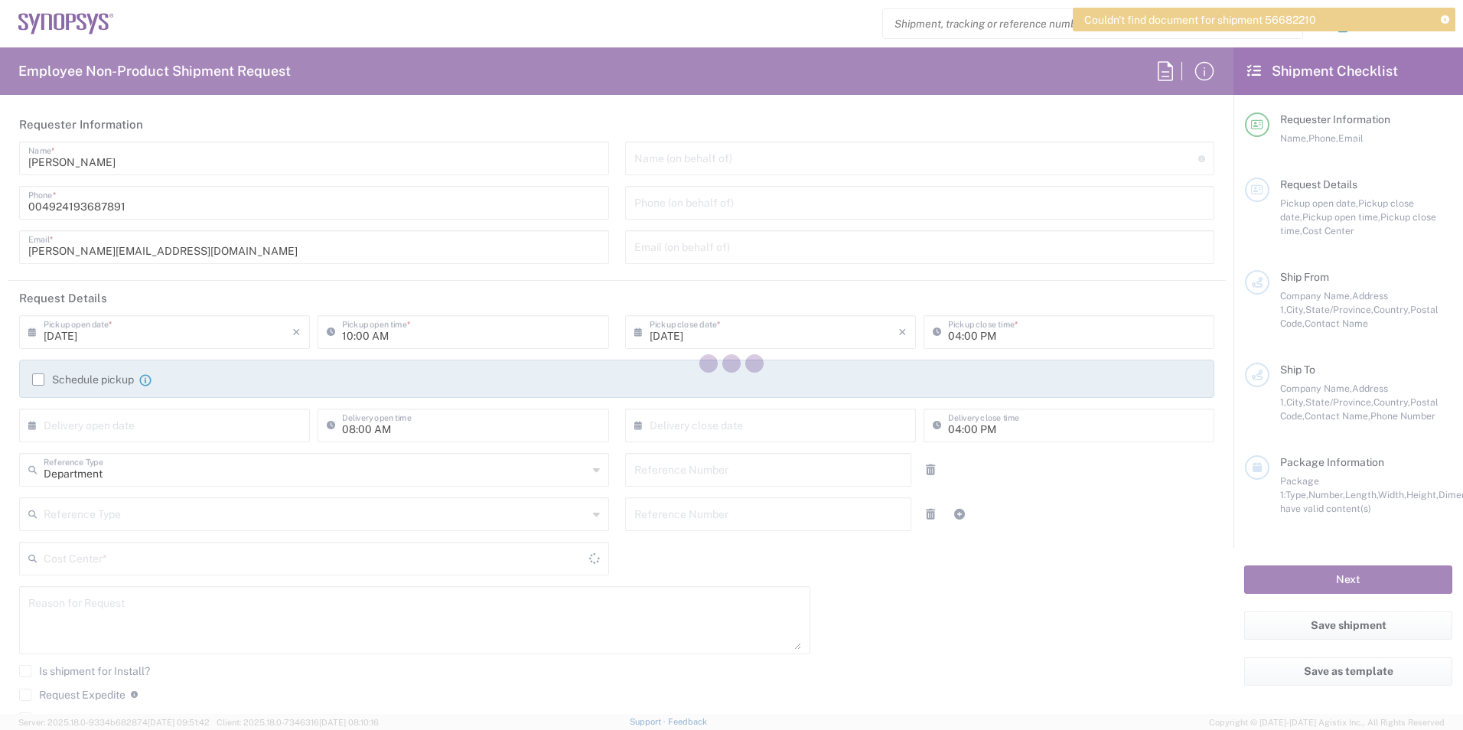
type input "[GEOGRAPHIC_DATA]"
type input "52074"
type input "Frau [PERSON_NAME]"
type input "[PHONE_NUMBER]"
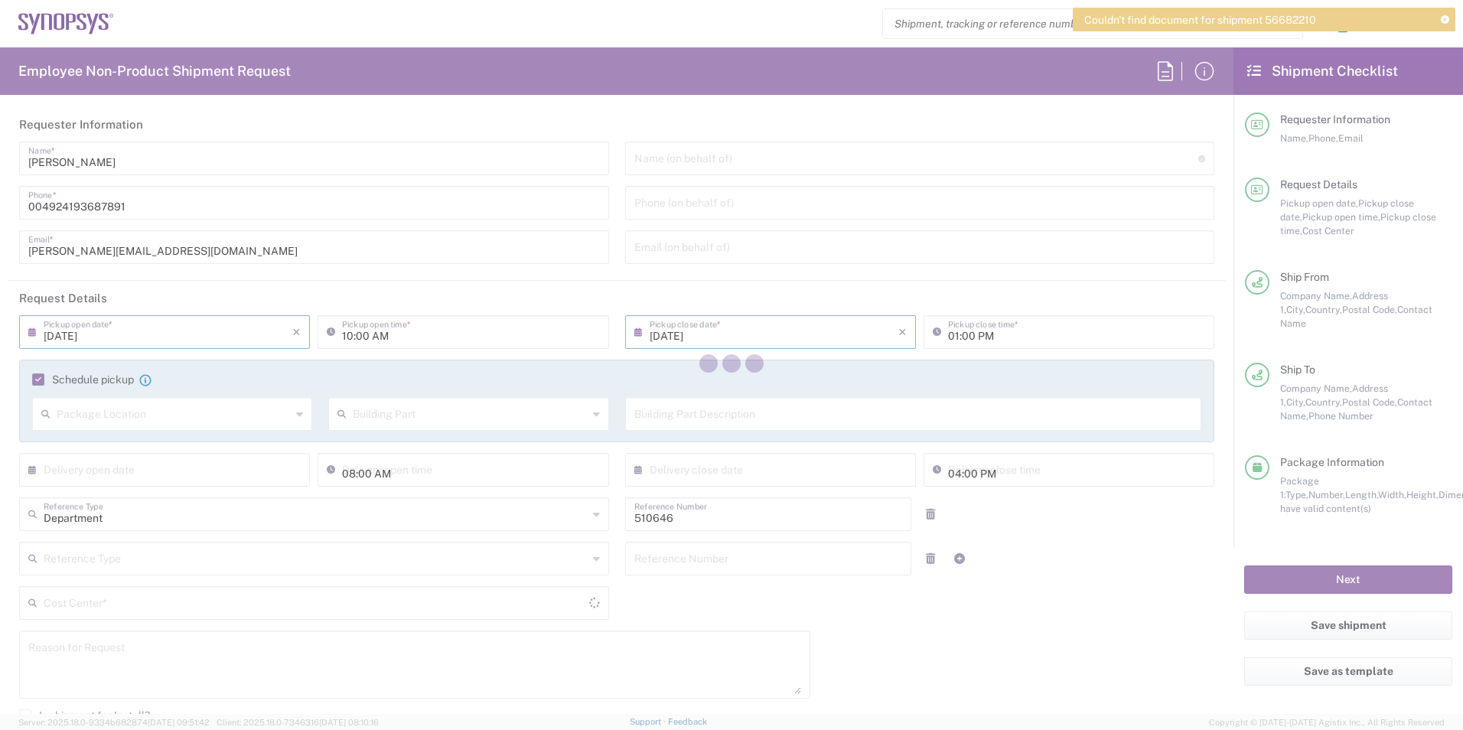
type input "Envelope"
type input "DE01, SDG, SSW, PM 510646"
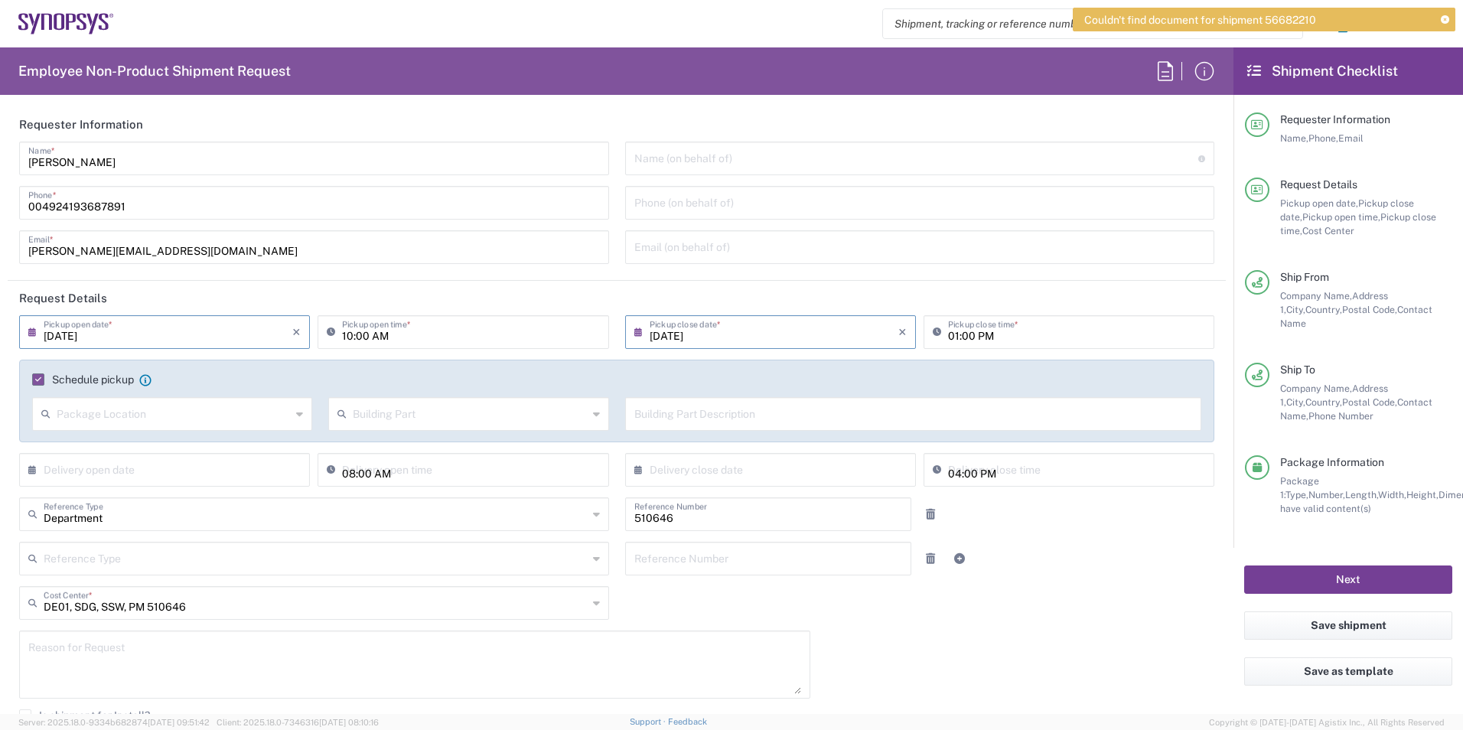
click at [1348, 567] on button "Next" at bounding box center [1348, 580] width 208 height 28
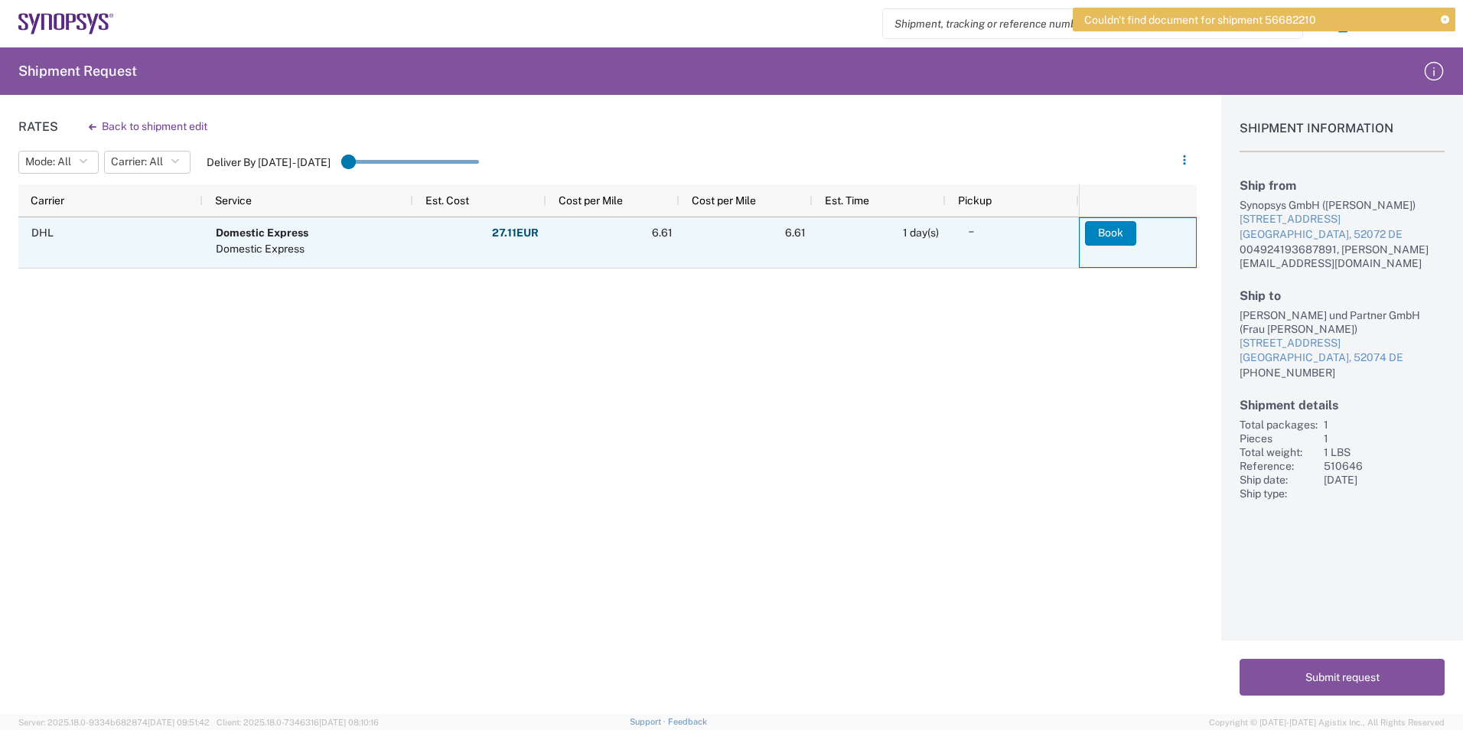
click at [1111, 232] on button "Book" at bounding box center [1110, 233] width 51 height 24
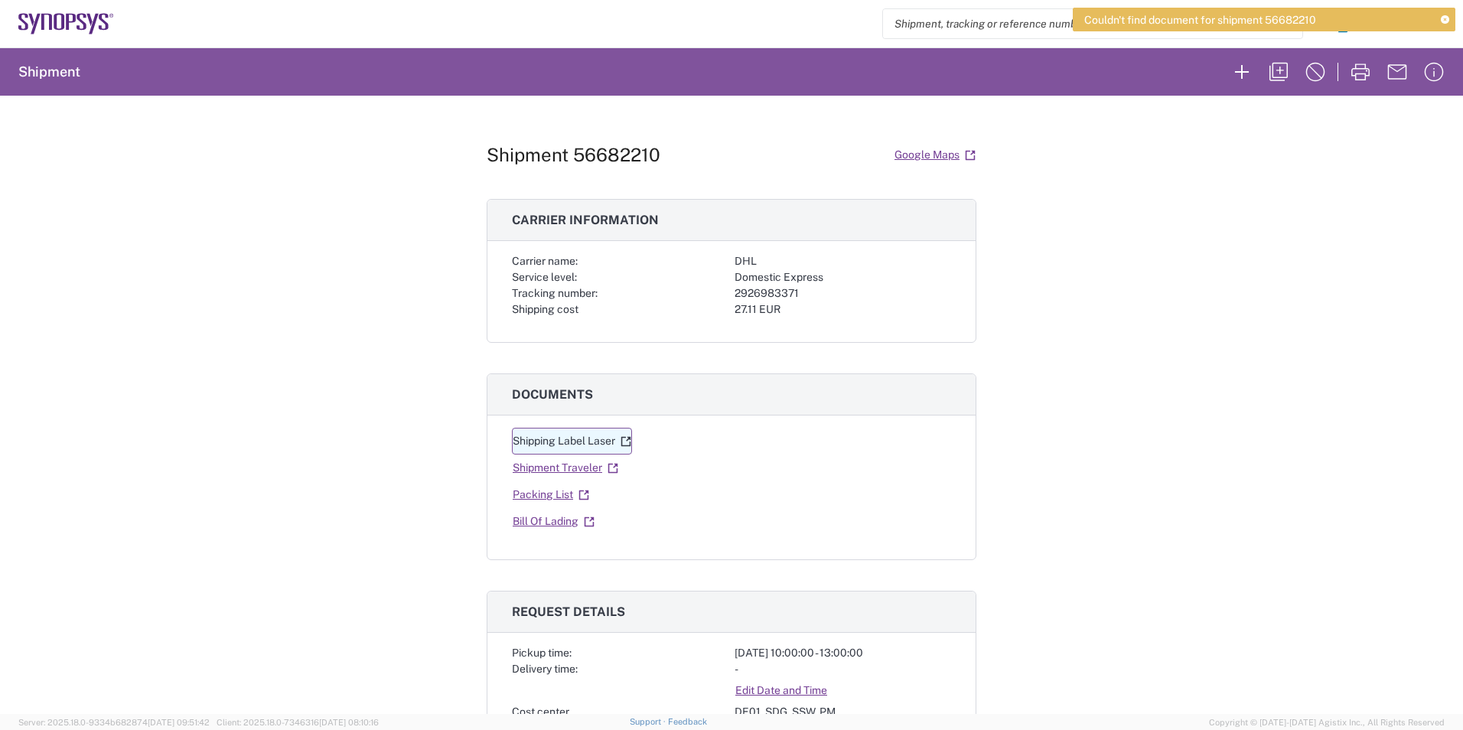
click at [582, 444] on link "Shipping Label Laser" at bounding box center [572, 441] width 120 height 27
